Goal: Task Accomplishment & Management: Manage account settings

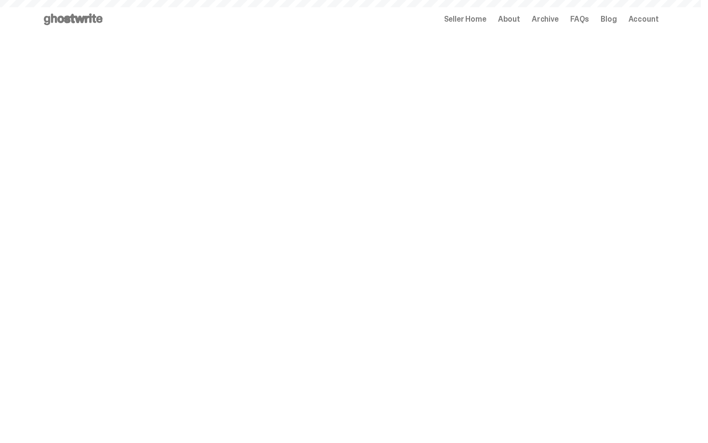
click at [491, 24] on div "Seller Home About Archive FAQs Blog Account" at bounding box center [551, 19] width 215 height 12
click at [486, 23] on span "Seller Home" at bounding box center [465, 19] width 42 height 8
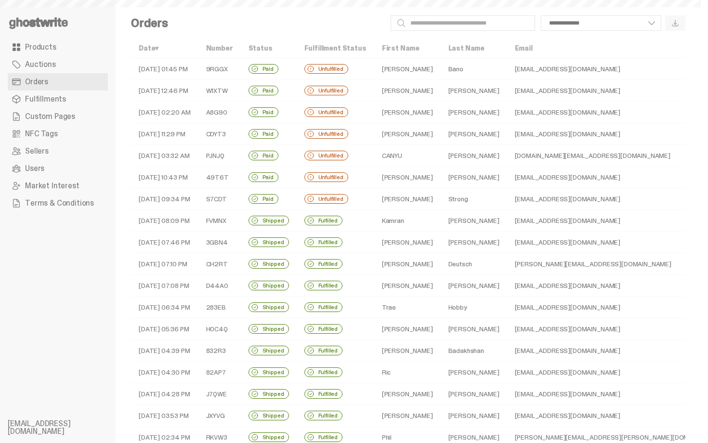
click at [391, 94] on td "[PERSON_NAME]" at bounding box center [407, 91] width 66 height 22
select select
click at [365, 89] on td "Unfulfilled" at bounding box center [336, 91] width 78 height 22
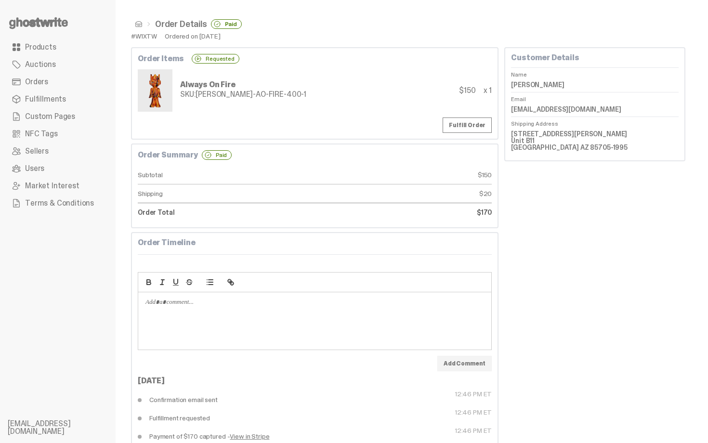
click at [75, 81] on link "Orders" at bounding box center [58, 81] width 100 height 17
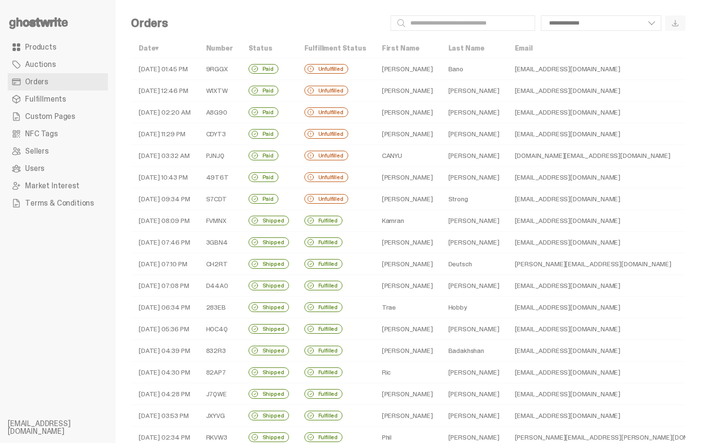
click at [319, 59] on td "Unfulfilled" at bounding box center [336, 69] width 78 height 22
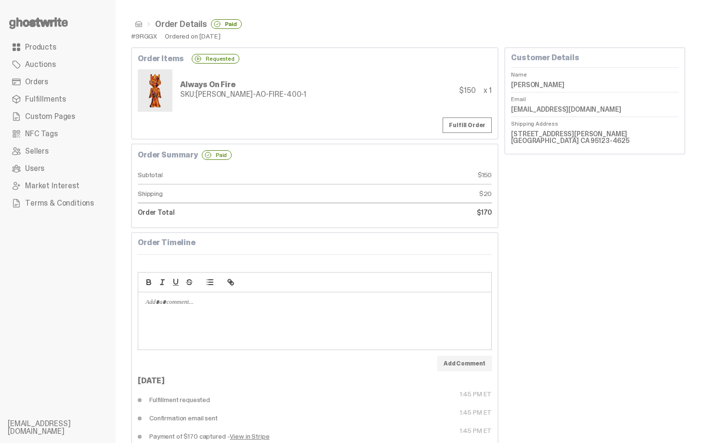
click at [83, 83] on link "Orders" at bounding box center [58, 81] width 100 height 17
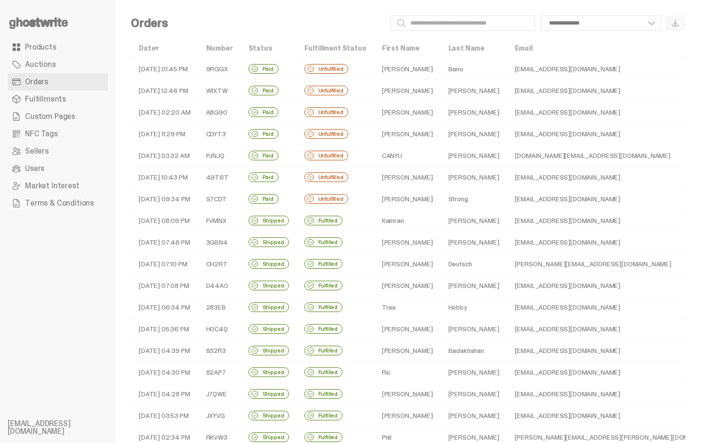
click at [441, 114] on td "[PERSON_NAME]" at bounding box center [474, 113] width 66 height 22
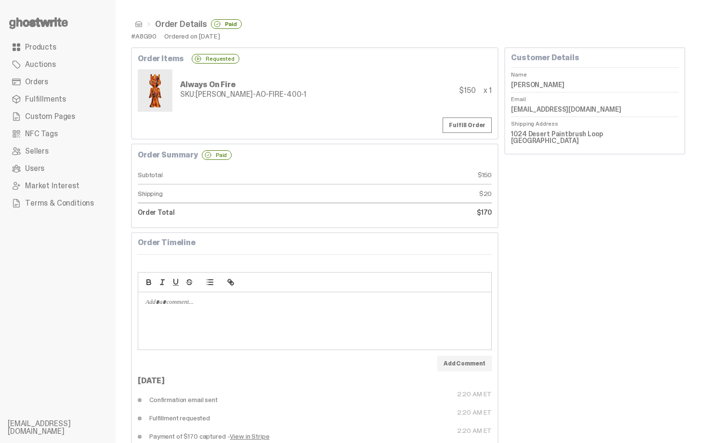
click at [53, 75] on link "Orders" at bounding box center [58, 81] width 100 height 17
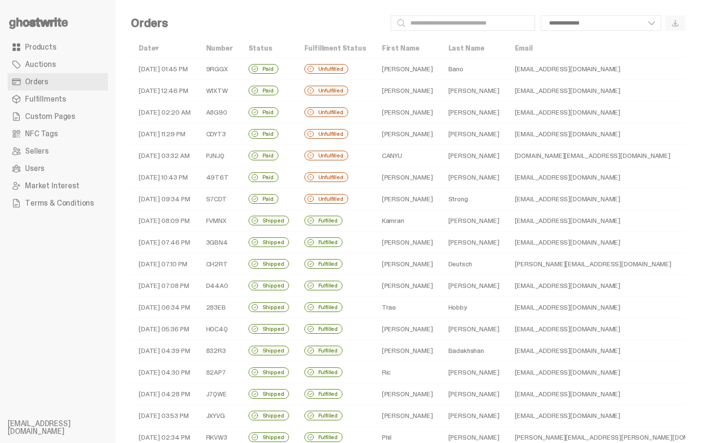
click at [348, 132] on div "Unfulfilled" at bounding box center [326, 134] width 44 height 10
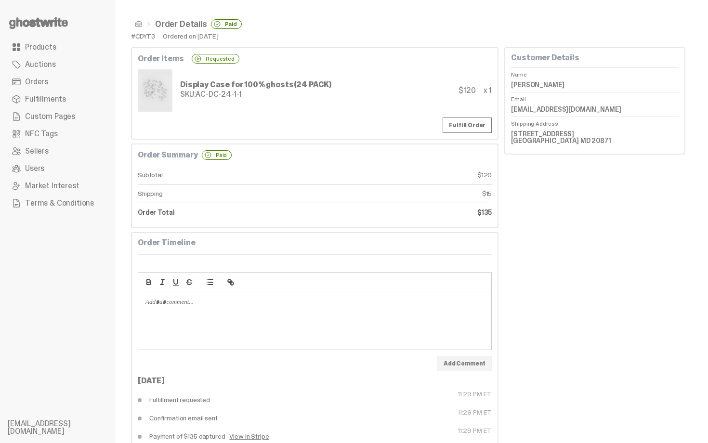
click at [57, 84] on link "Orders" at bounding box center [58, 81] width 100 height 17
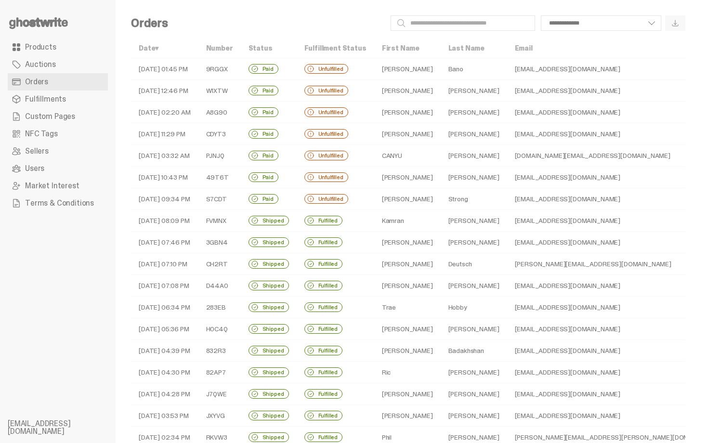
click at [381, 152] on td "CANYU" at bounding box center [407, 156] width 66 height 22
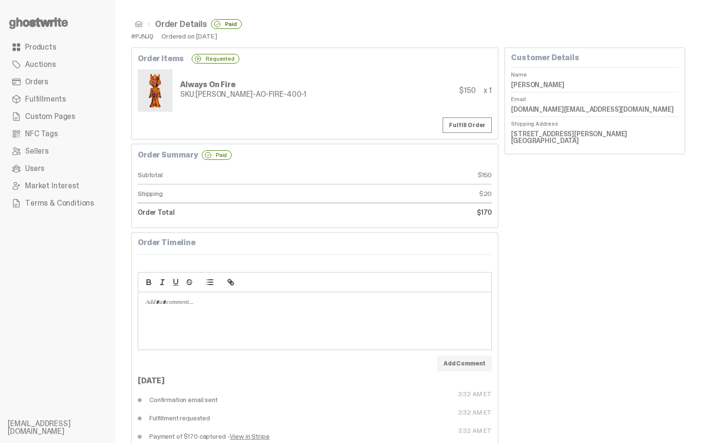
click at [74, 73] on link "Orders" at bounding box center [58, 81] width 100 height 17
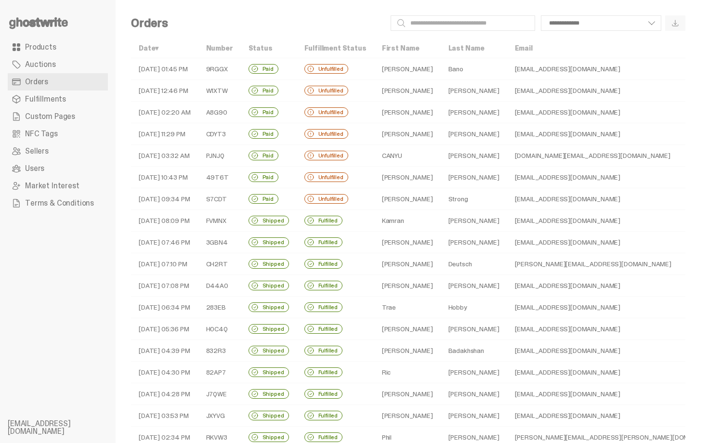
click at [441, 202] on td "Strong" at bounding box center [474, 199] width 66 height 22
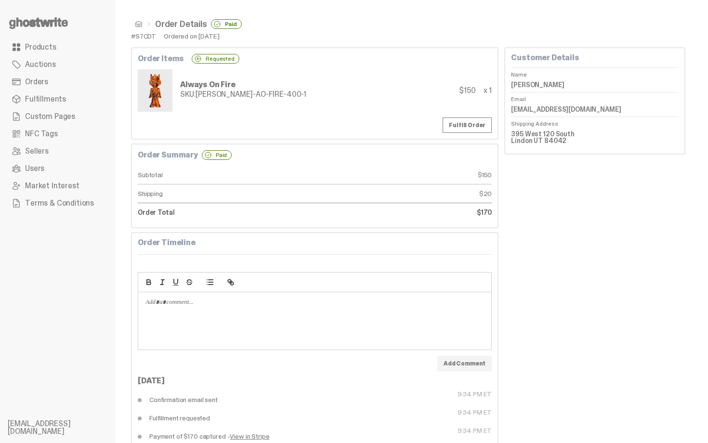
click at [346, 92] on div "Always On Fire SKU: [PERSON_NAME]-AO-FIRE-400-1 $150 x 1" at bounding box center [315, 90] width 354 height 42
click at [59, 25] on use at bounding box center [38, 23] width 59 height 12
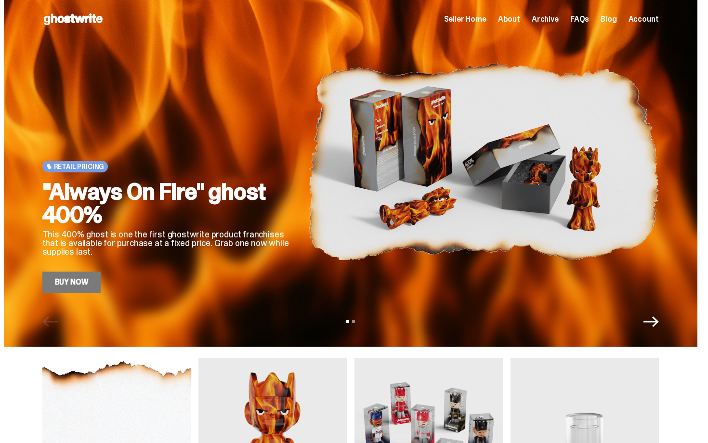
click at [548, 18] on span "Archive" at bounding box center [545, 19] width 27 height 8
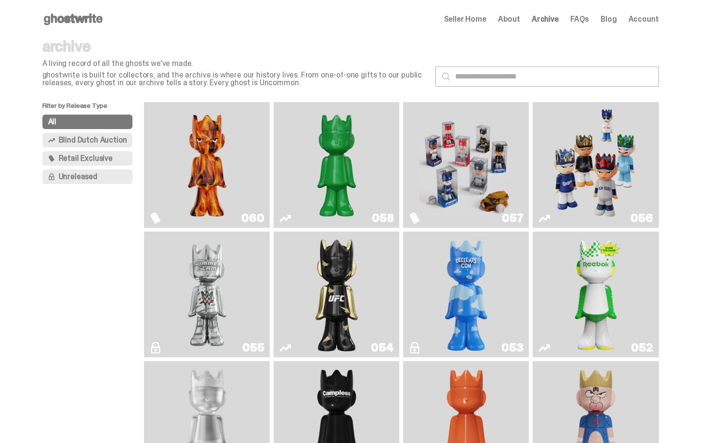
click at [373, 73] on p "ghostwrite is built for collectors, and the archive is where our history lives.…" at bounding box center [234, 78] width 385 height 15
click at [91, 15] on icon at bounding box center [73, 19] width 62 height 15
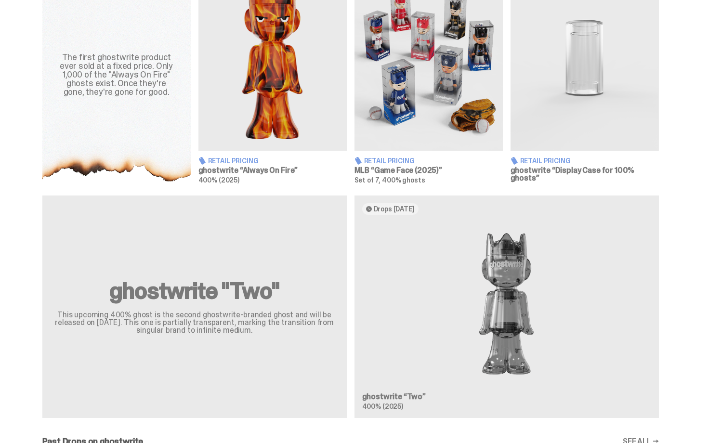
scroll to position [433, 0]
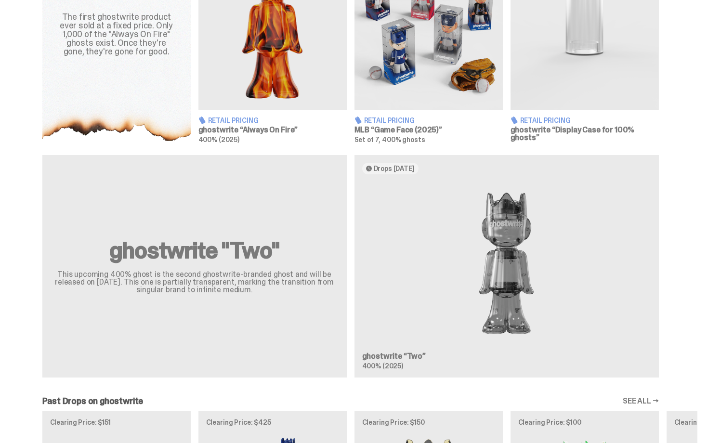
click at [470, 202] on div "ghostwrite "Two" This upcoming 400% ghost is the second ghostwrite-branded ghos…" at bounding box center [350, 270] width 693 height 230
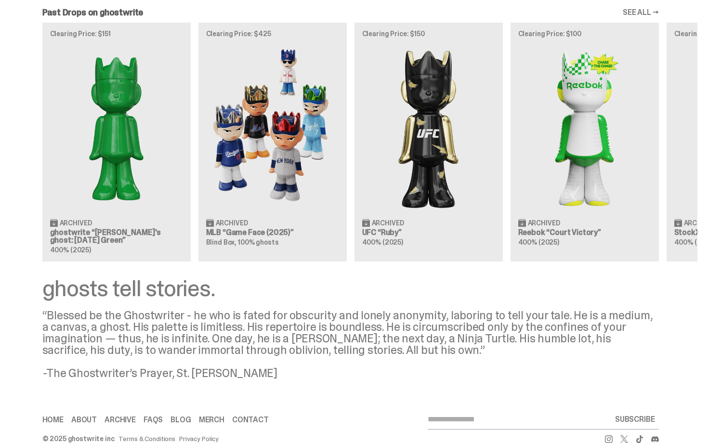
scroll to position [0, 0]
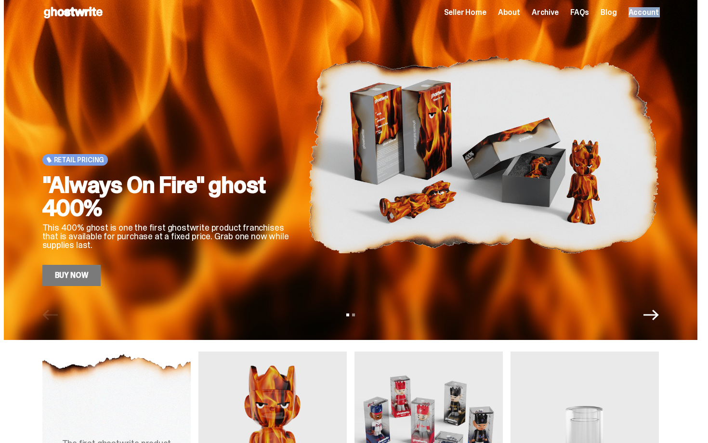
drag, startPoint x: 707, startPoint y: 330, endPoint x: 707, endPoint y: -17, distance: 347.2
click at [701, 0] on html "Open main menu Home Seller Home About Archive FAQs Blog Account Seller Home" at bounding box center [350, 214] width 701 height 443
